Goal: Transaction & Acquisition: Purchase product/service

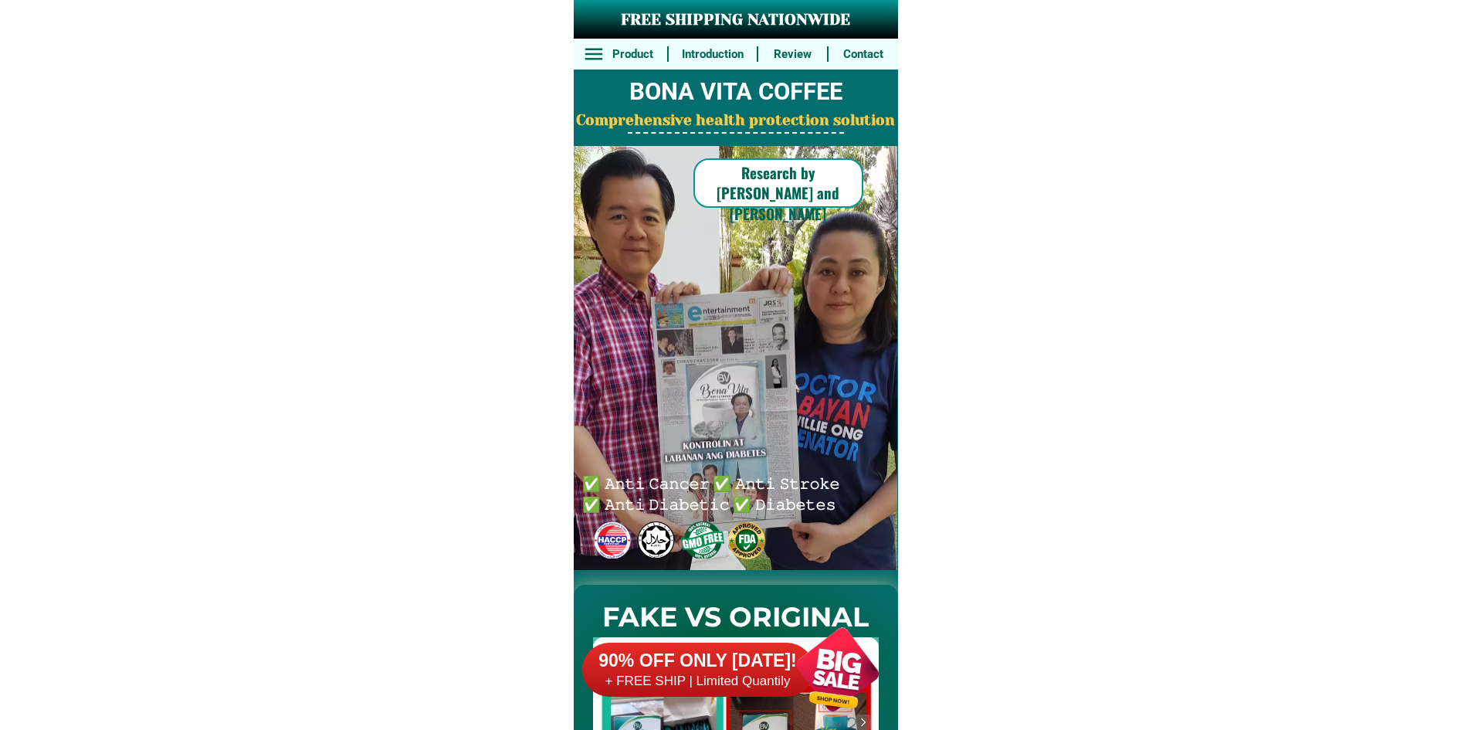
click at [758, 689] on div at bounding box center [698, 669] width 232 height 54
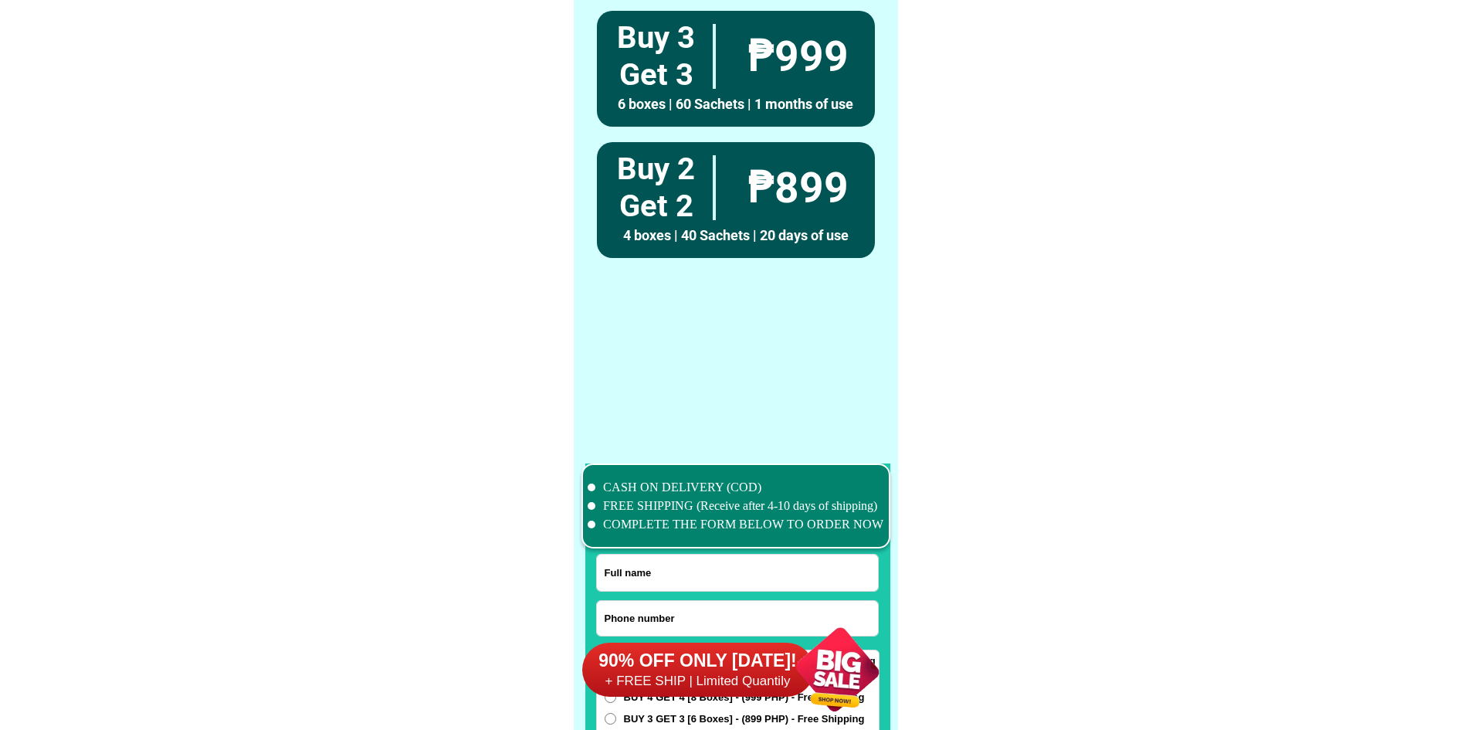
scroll to position [12002, 0]
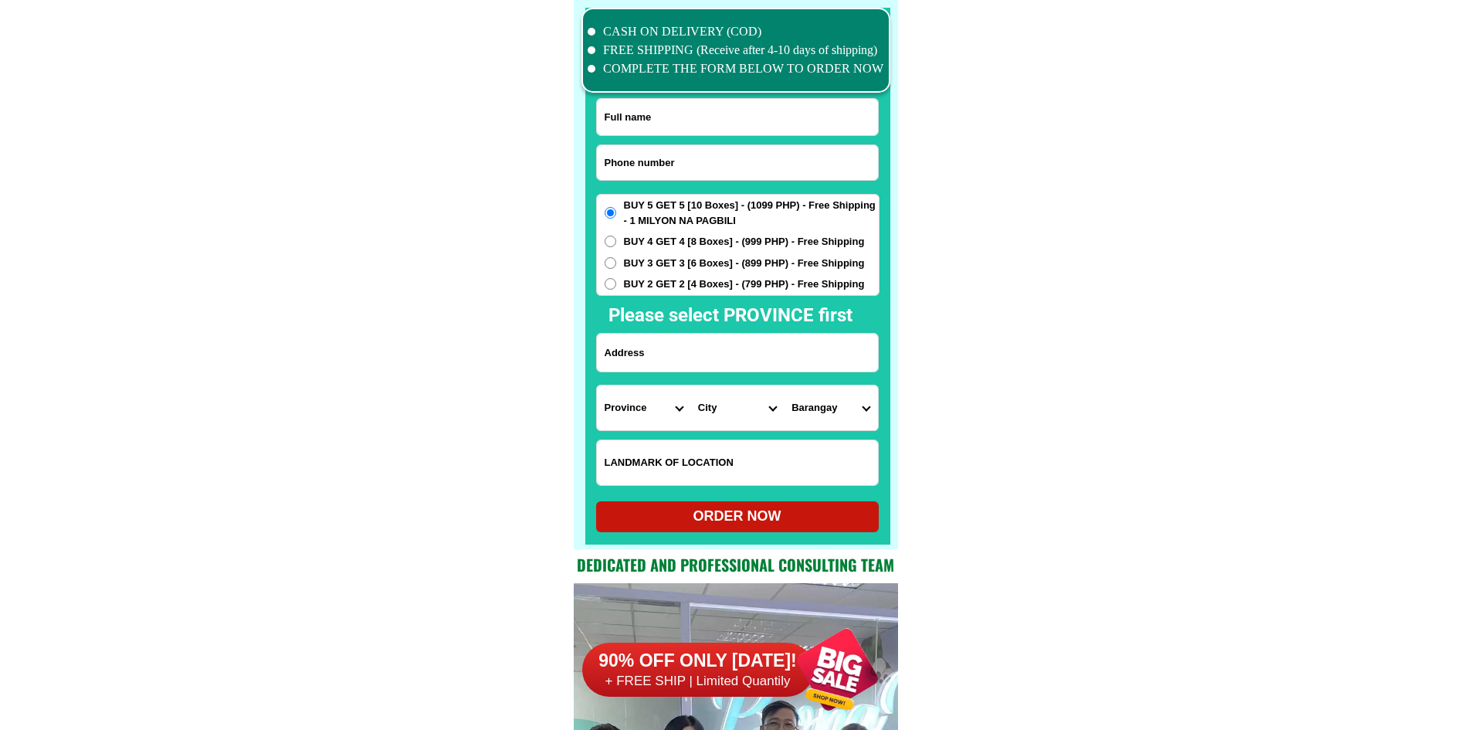
paste input "Báo cáo : 17H - 24/9 QUYENTT: 7tr/2tr/ 28%"
click at [838, 161] on input "Báo cáo : 17H - 24/9 QUYENTT: 7tr/2tr/ 28%" at bounding box center [737, 162] width 281 height 35
paste input "09532803666"
type input "09532803666"
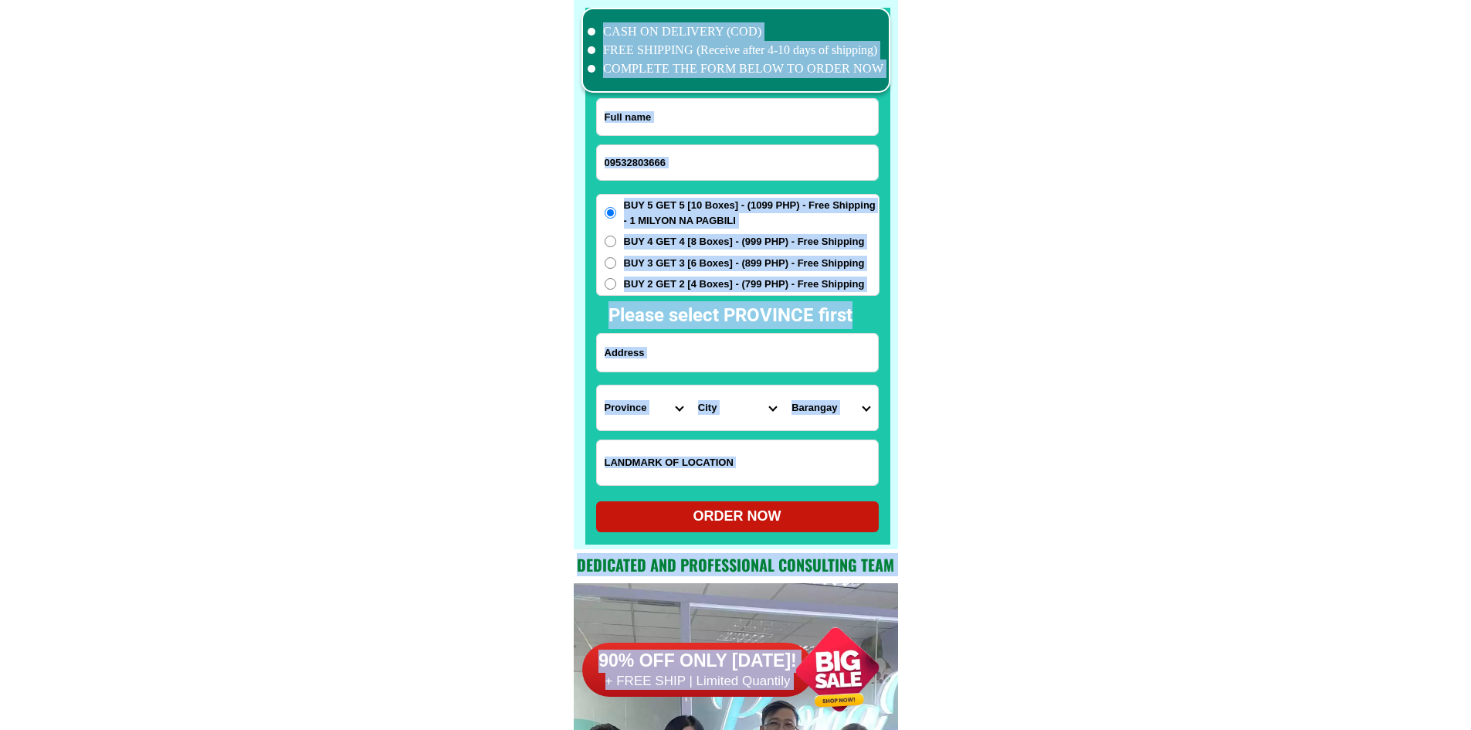
click at [753, 96] on div at bounding box center [737, 276] width 305 height 537
click at [753, 107] on input "Input full_name" at bounding box center [737, 117] width 281 height 36
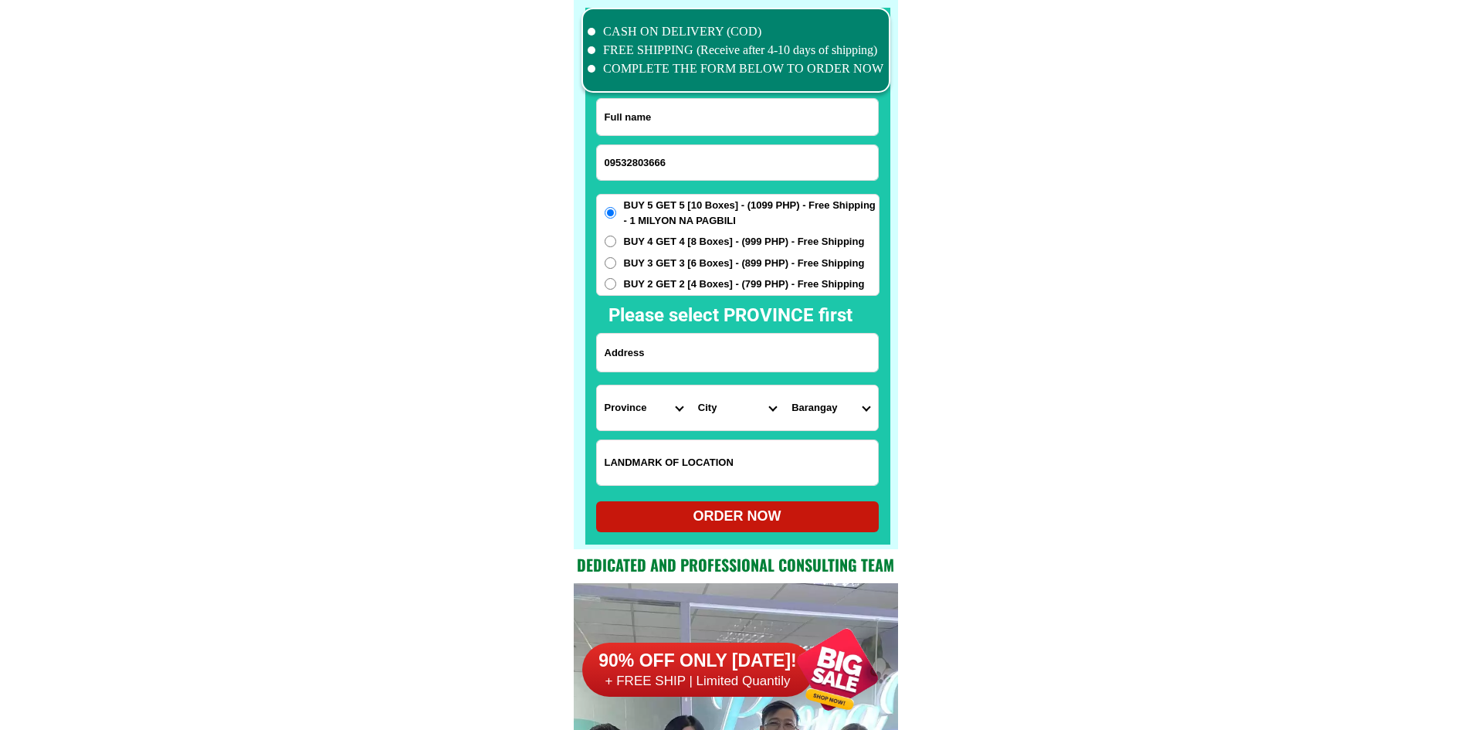
paste input "[PERSON_NAME]"
type input "[PERSON_NAME]"
